Goal: Find specific page/section: Locate a particular part of the current website

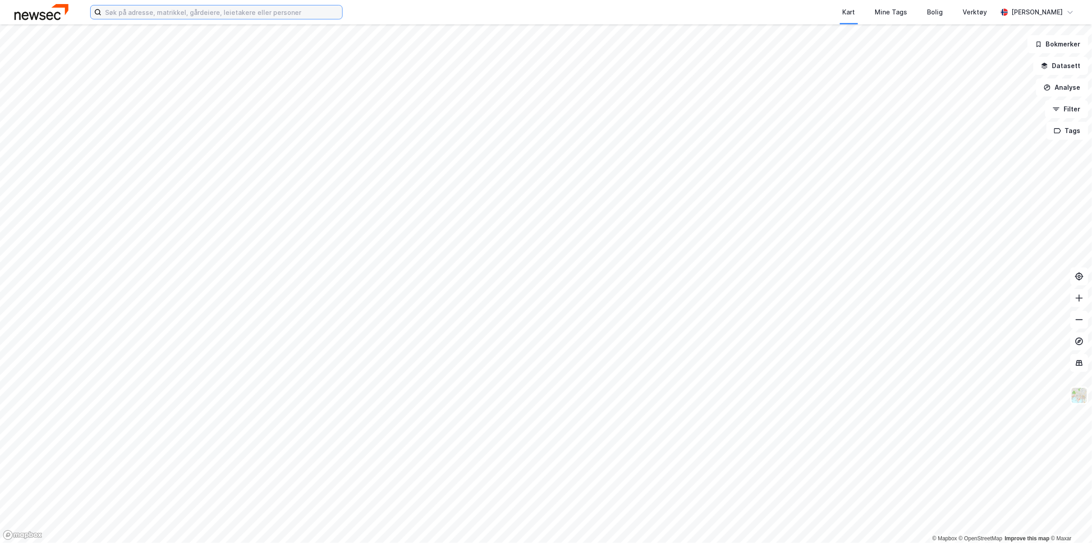
click at [241, 12] on input at bounding box center [221, 12] width 241 height 14
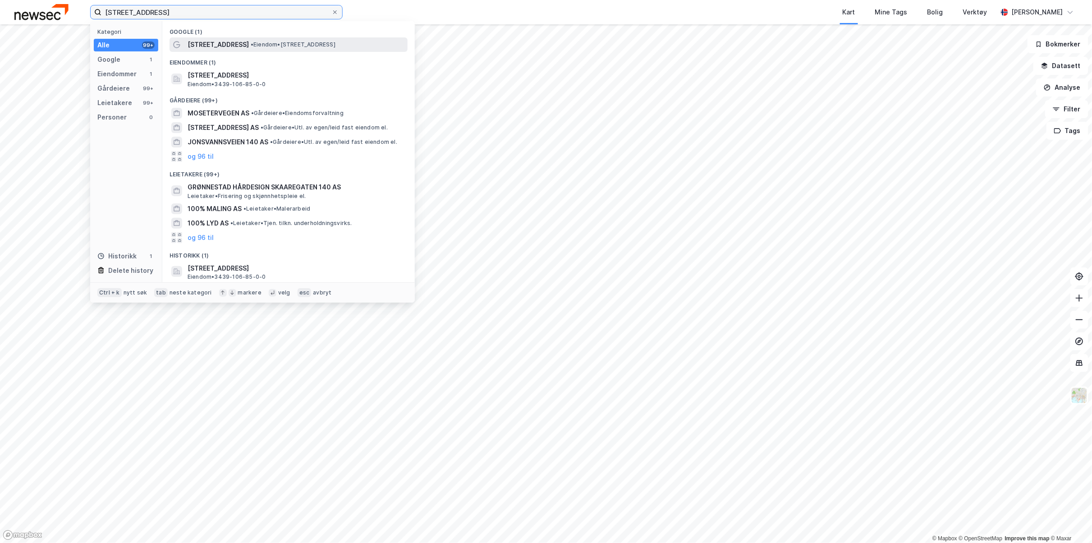
type input "[STREET_ADDRESS]"
click at [253, 44] on span "• Eiendom • [STREET_ADDRESS]" at bounding box center [293, 44] width 85 height 7
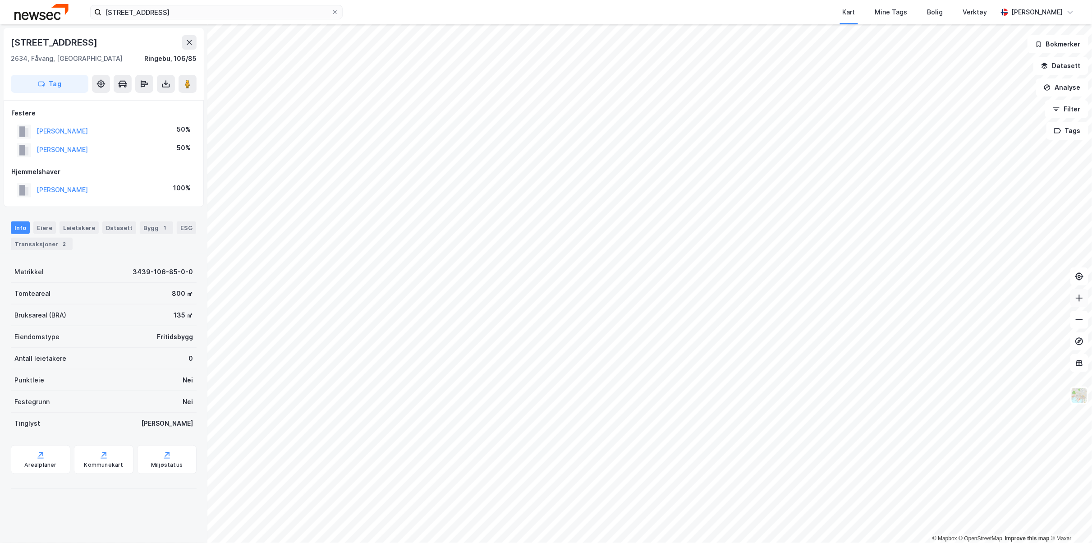
click at [1080, 298] on icon at bounding box center [1079, 297] width 9 height 9
